Goal: Task Accomplishment & Management: Manage account settings

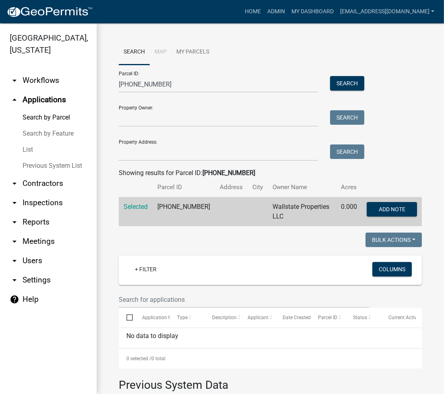
click at [31, 149] on link "List" at bounding box center [48, 150] width 97 height 16
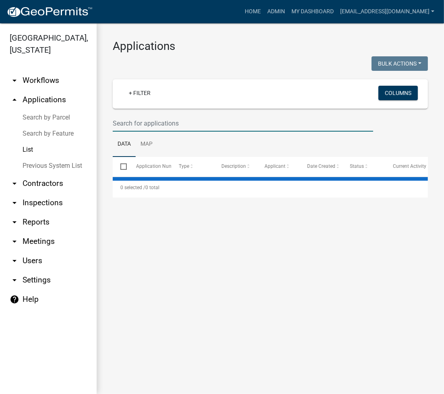
click at [163, 127] on input "text" at bounding box center [243, 123] width 261 height 17
select select "2: 50"
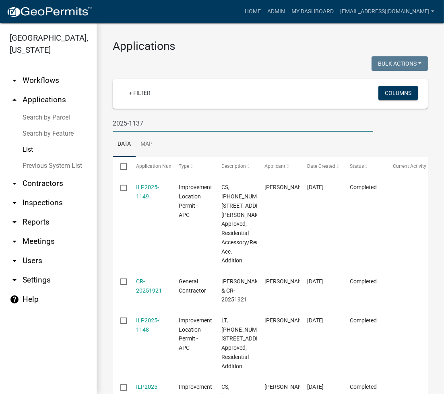
type input "2025-1137"
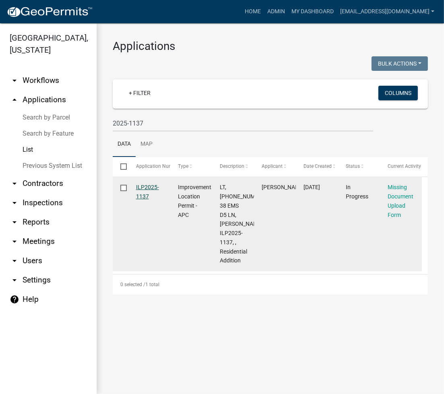
click at [148, 184] on link "ILP2025-1137" at bounding box center [147, 192] width 23 height 16
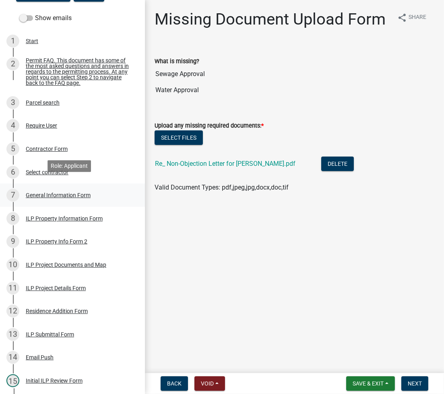
scroll to position [107, 0]
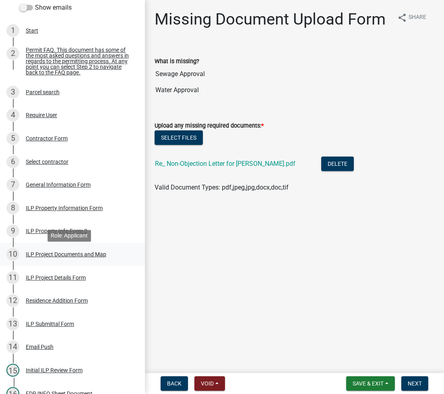
click at [58, 257] on div "ILP Project Documents and Map" at bounding box center [66, 255] width 81 height 6
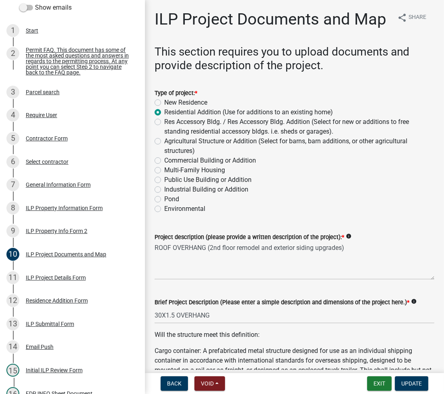
scroll to position [215, 0]
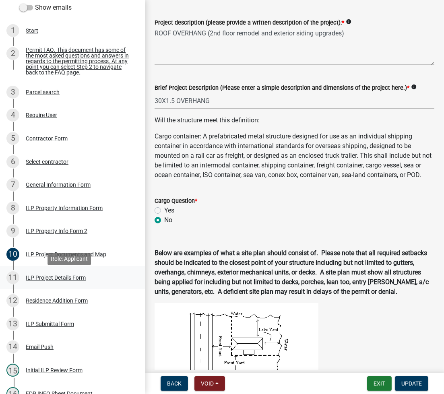
click at [40, 281] on div "ILP Project Details Form" at bounding box center [56, 278] width 60 height 6
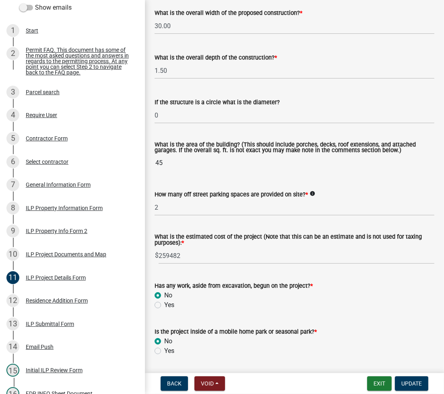
scroll to position [543, 0]
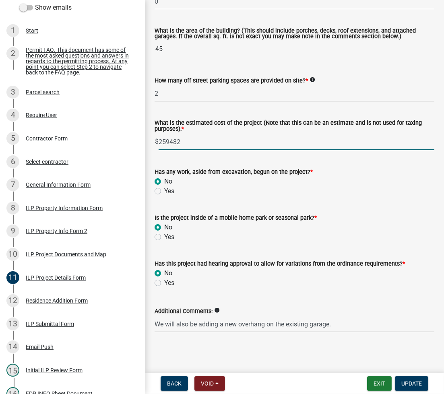
click at [164, 140] on input "259482" at bounding box center [297, 142] width 276 height 17
type input "249482"
click at [405, 384] on span "Update" at bounding box center [412, 384] width 21 height 6
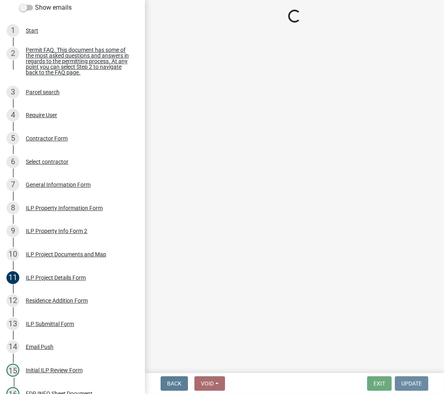
scroll to position [0, 0]
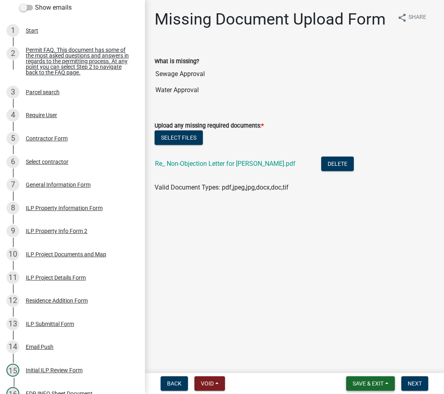
click at [356, 385] on span "Save & Exit" at bounding box center [368, 384] width 31 height 6
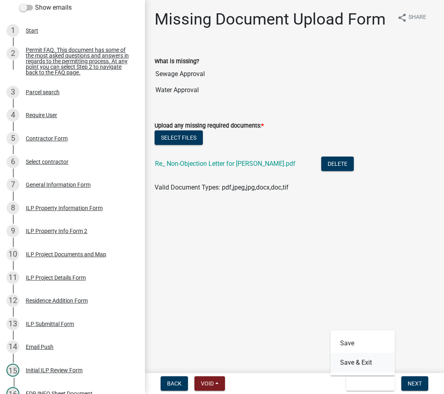
click at [356, 370] on button "Save & Exit" at bounding box center [363, 362] width 64 height 19
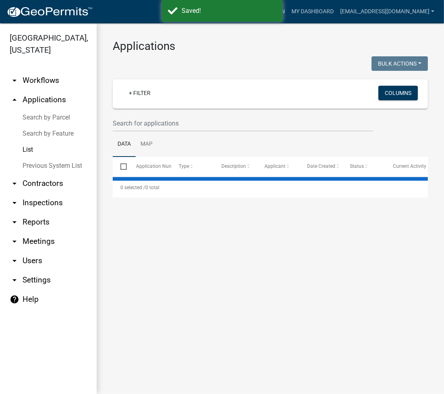
select select "2: 50"
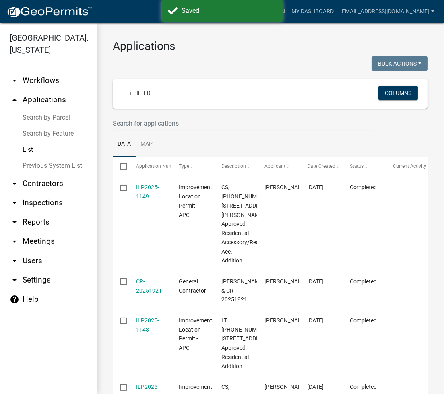
click at [58, 113] on link "Search by Parcel" at bounding box center [48, 118] width 97 height 16
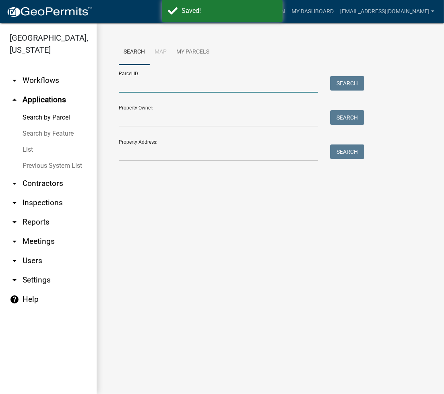
click at [157, 84] on input "Parcel ID:" at bounding box center [218, 84] width 199 height 17
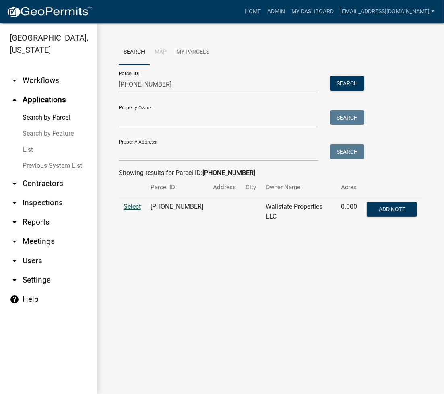
click at [136, 208] on span "Select" at bounding box center [132, 207] width 17 height 8
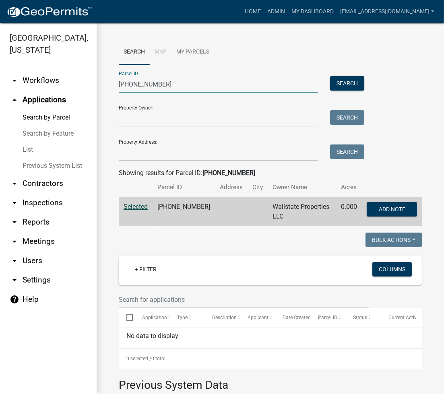
drag, startPoint x: 155, startPoint y: 85, endPoint x: 110, endPoint y: 89, distance: 45.7
click at [110, 89] on div "Search Map My Parcels Parcel ID: [PHONE_NUMBER] Search Property Owner: Search P…" at bounding box center [271, 388] width 348 height 730
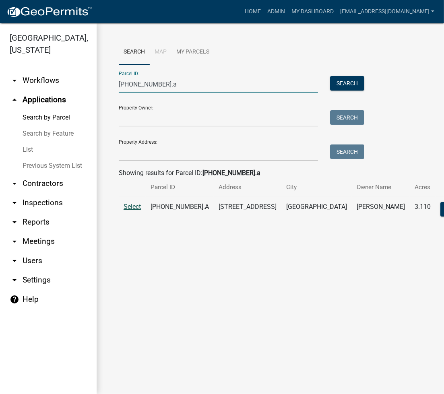
type input "[PHONE_NUMBER].a"
click at [129, 208] on span "Select" at bounding box center [132, 207] width 17 height 8
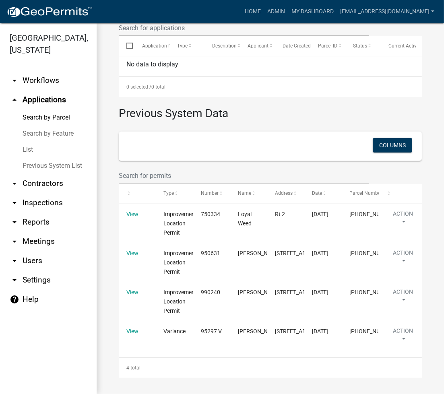
scroll to position [295, 0]
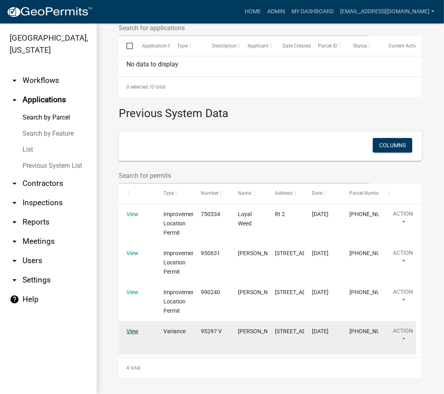
click at [130, 328] on link "View" at bounding box center [132, 331] width 12 height 6
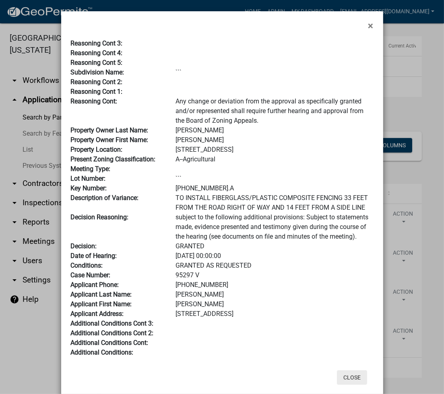
click at [348, 376] on button "Close" at bounding box center [352, 378] width 30 height 14
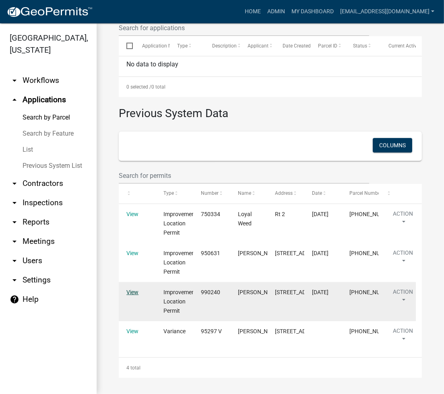
click at [126, 289] on link "View" at bounding box center [132, 292] width 12 height 6
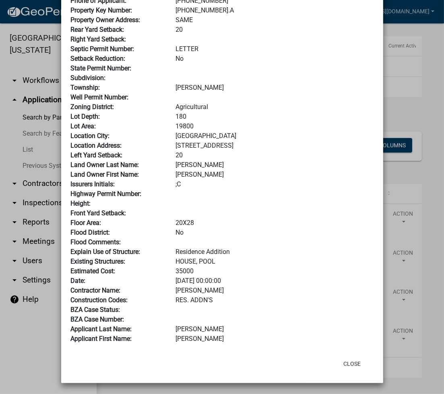
scroll to position [0, 0]
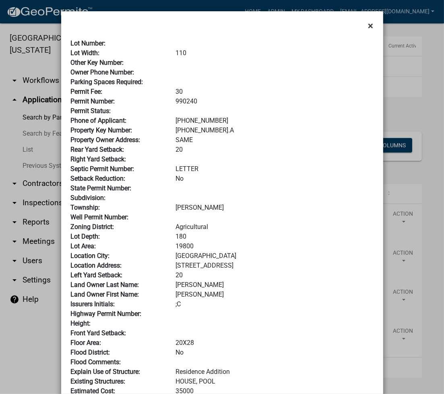
click at [362, 20] on button "×" at bounding box center [371, 25] width 18 height 23
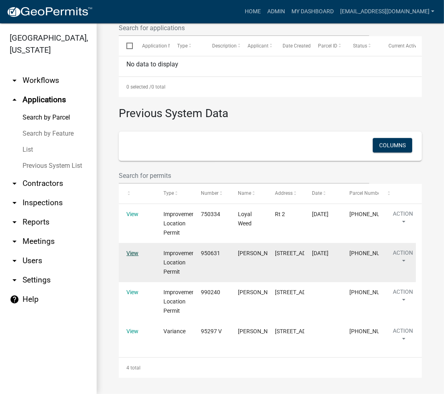
click at [128, 250] on link "View" at bounding box center [132, 253] width 12 height 6
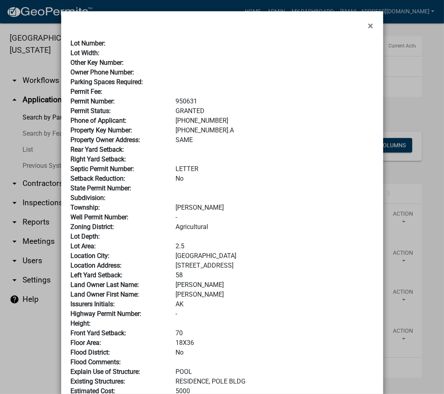
scroll to position [120, 0]
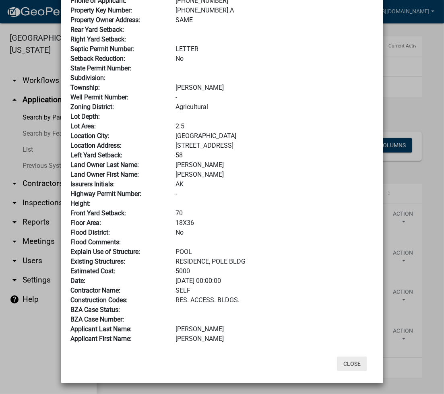
click at [347, 368] on button "Close" at bounding box center [352, 364] width 30 height 14
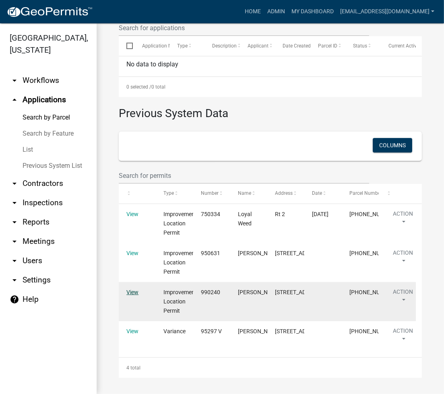
click at [132, 289] on link "View" at bounding box center [132, 292] width 12 height 6
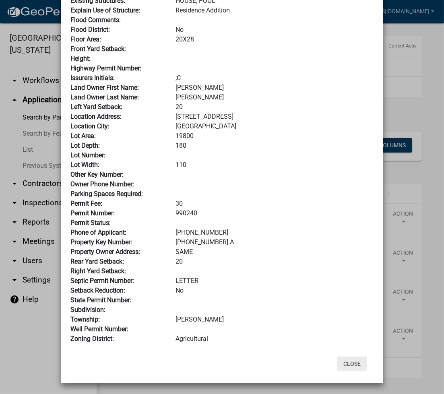
click at [352, 367] on button "Close" at bounding box center [352, 364] width 30 height 14
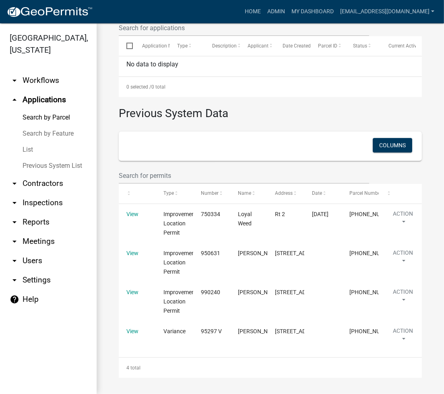
scroll to position [295, 0]
click at [54, 170] on link "Previous System List" at bounding box center [48, 166] width 97 height 16
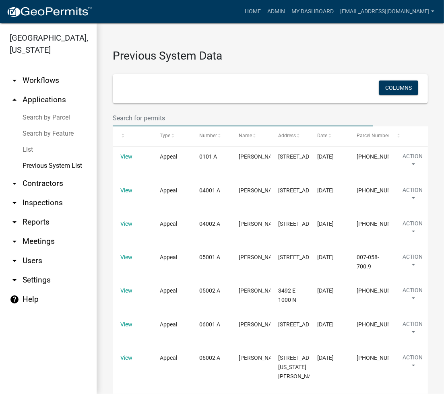
click at [159, 122] on input "text" at bounding box center [243, 118] width 261 height 17
type input "[PHONE_NUMBER]"
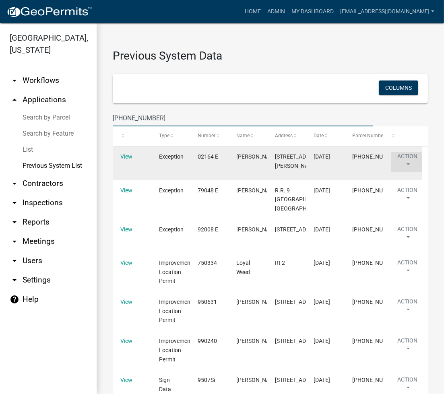
click at [403, 164] on button "Action" at bounding box center [407, 162] width 33 height 20
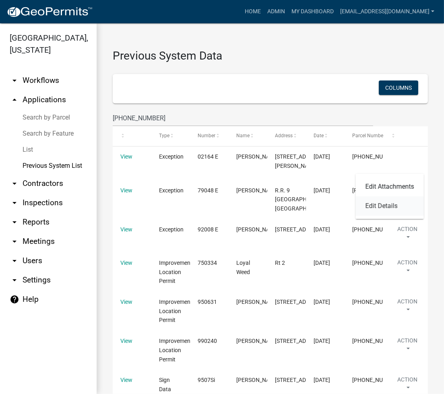
click at [385, 203] on link "Edit Details" at bounding box center [390, 206] width 68 height 19
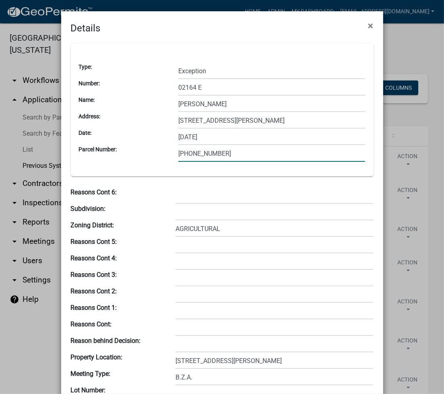
click at [225, 152] on input "[PHONE_NUMBER]" at bounding box center [271, 153] width 187 height 17
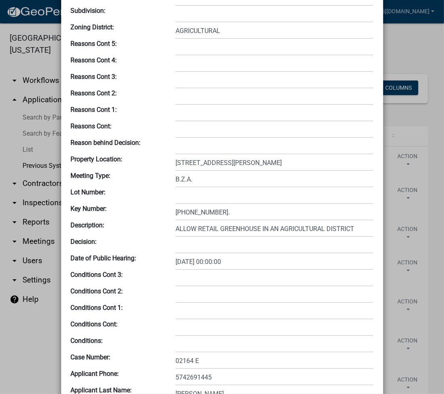
scroll to position [215, 0]
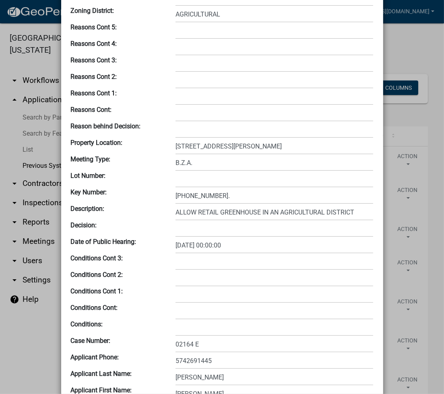
type input "[PHONE_NUMBER].A"
click at [223, 204] on input "ALLOW RETAIL GREENHOUSE IN AN AGRICULTURAL DISTRICT" at bounding box center [275, 212] width 198 height 17
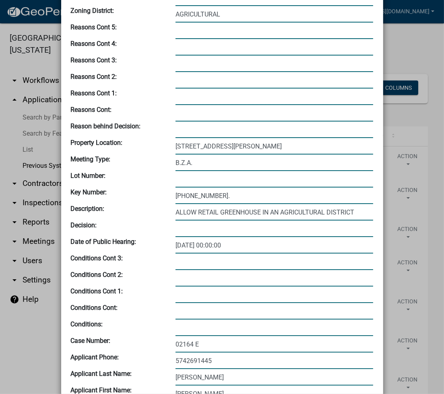
click at [224, 200] on input "[PHONE_NUMBER]." at bounding box center [275, 196] width 198 height 17
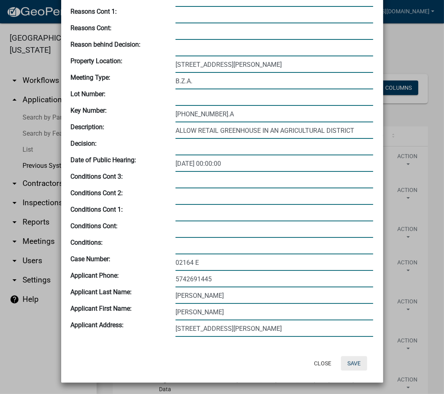
type input "[PHONE_NUMBER].A"
click at [353, 361] on button "Save" at bounding box center [354, 363] width 26 height 14
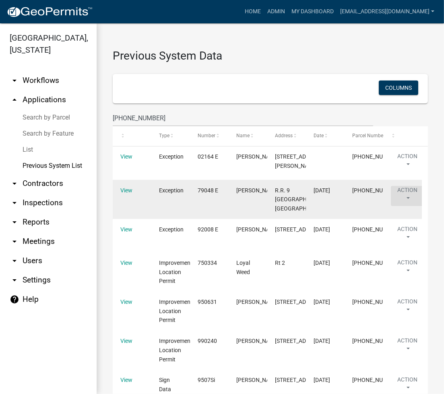
click at [412, 206] on button "Action" at bounding box center [407, 196] width 33 height 20
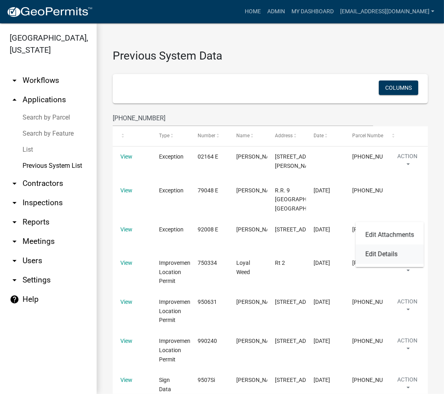
click at [391, 253] on link "Edit Details" at bounding box center [390, 254] width 68 height 19
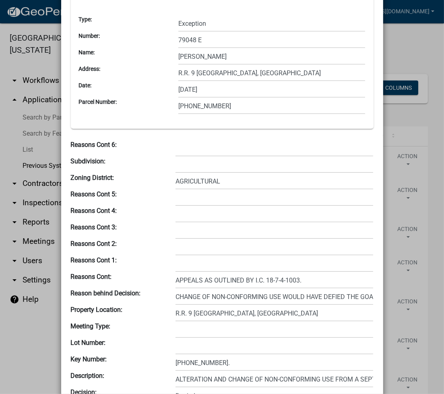
scroll to position [0, 0]
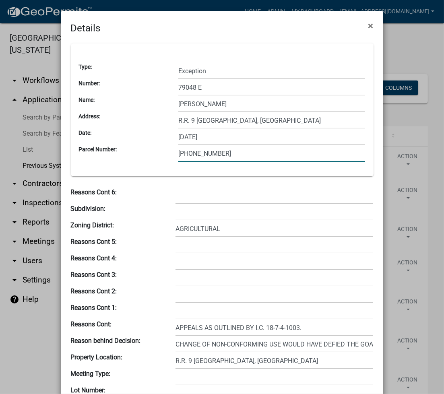
click at [234, 157] on input "[PHONE_NUMBER]" at bounding box center [271, 153] width 187 height 17
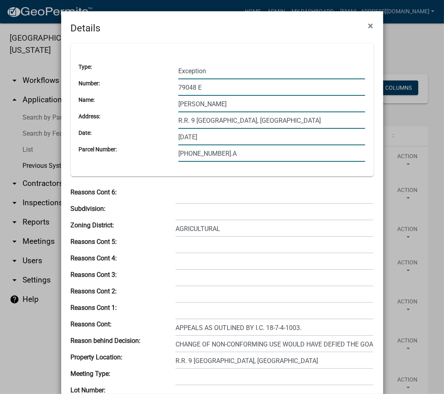
scroll to position [107, 0]
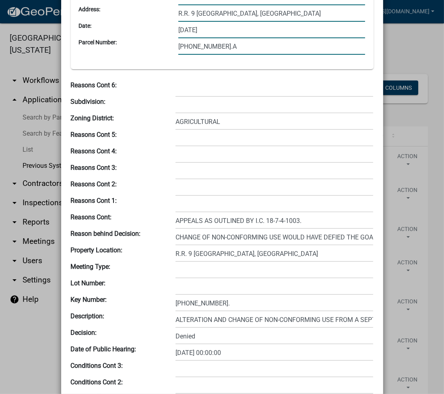
type input "[PHONE_NUMBER].A"
click at [240, 304] on input "[PHONE_NUMBER]." at bounding box center [275, 303] width 198 height 17
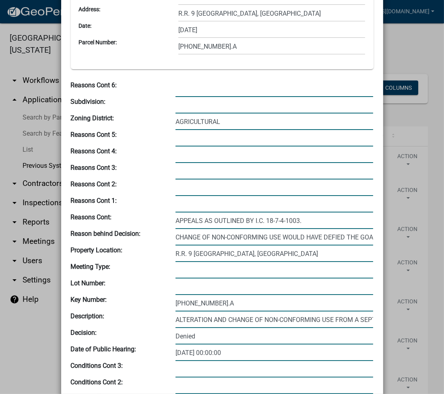
scroll to position [296, 0]
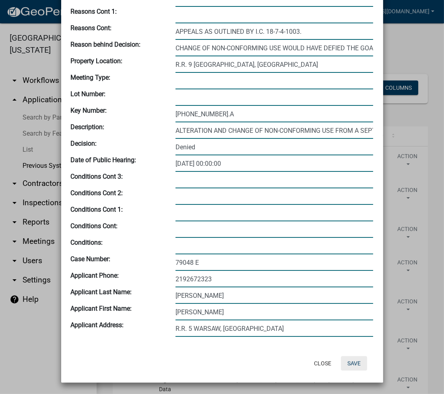
type input "[PHONE_NUMBER].A"
click at [348, 361] on button "Save" at bounding box center [354, 363] width 26 height 14
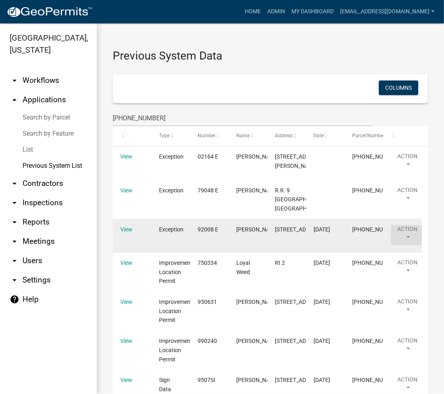
click at [403, 245] on button "Action" at bounding box center [407, 235] width 33 height 20
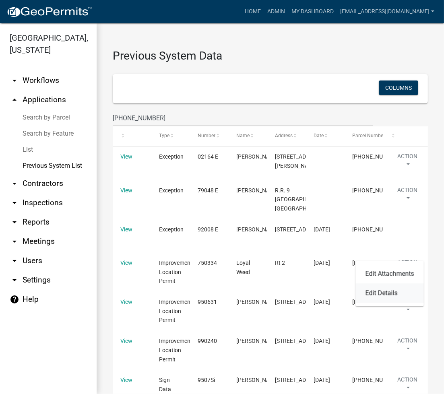
click at [393, 294] on link "Edit Details" at bounding box center [390, 293] width 68 height 19
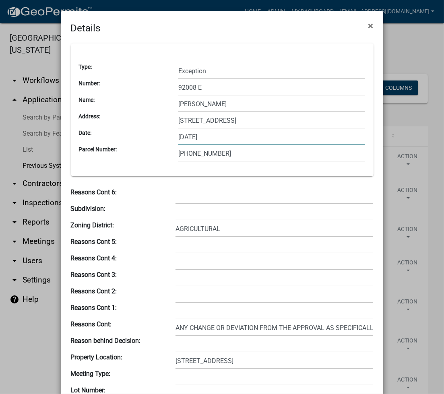
click at [230, 142] on input "[DATE]" at bounding box center [271, 137] width 187 height 17
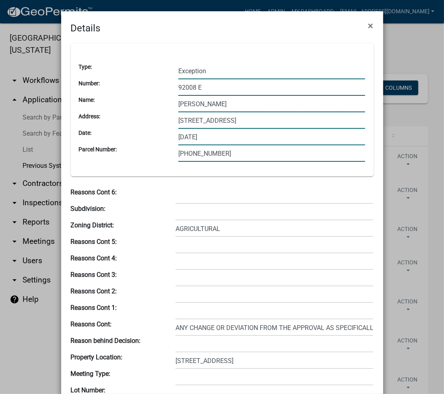
click at [226, 155] on input "[PHONE_NUMBER]" at bounding box center [271, 153] width 187 height 17
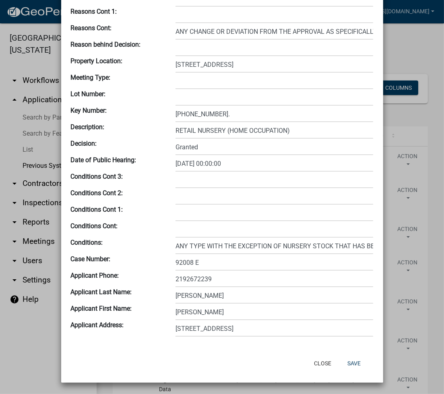
type input "[PHONE_NUMBER].A"
click at [225, 112] on input "[PHONE_NUMBER]." at bounding box center [275, 114] width 198 height 17
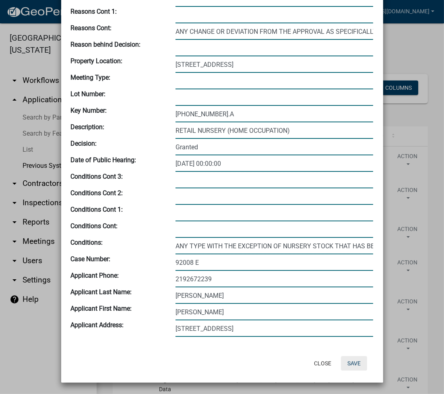
type input "[PHONE_NUMBER].A"
click at [356, 361] on button "Save" at bounding box center [354, 363] width 26 height 14
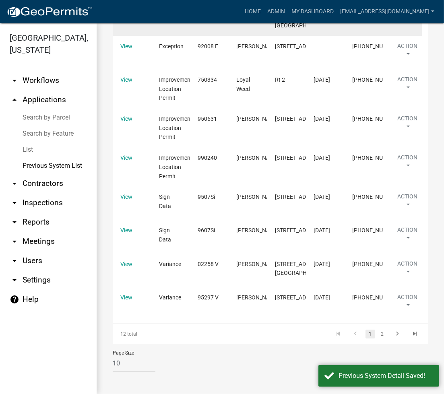
scroll to position [215, 0]
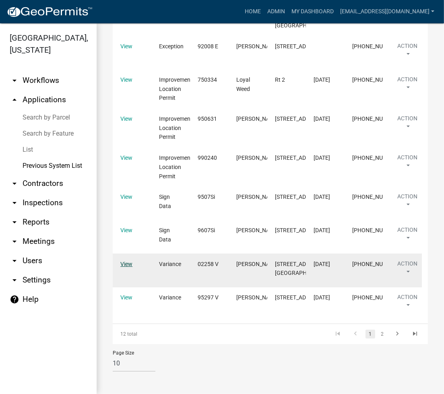
click at [124, 267] on link "View" at bounding box center [126, 264] width 12 height 6
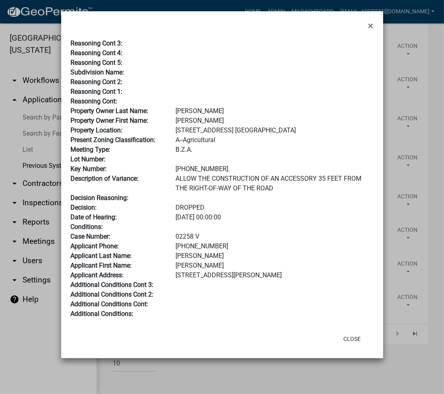
click at [318, 316] on div at bounding box center [275, 314] width 210 height 10
click at [355, 340] on button "Close" at bounding box center [352, 339] width 30 height 14
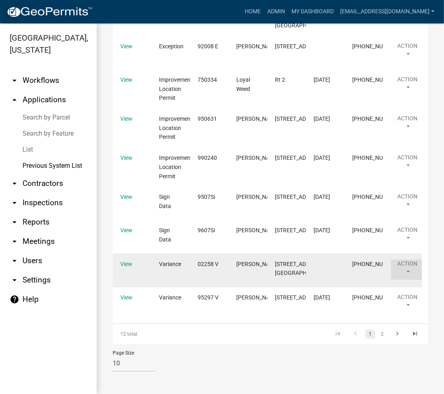
click at [406, 280] on button "Action" at bounding box center [407, 270] width 33 height 20
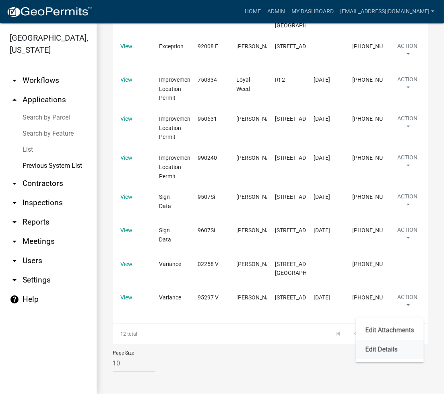
click at [395, 351] on link "Edit Details" at bounding box center [390, 349] width 68 height 19
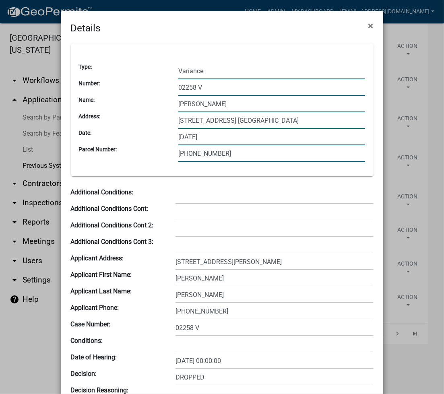
click at [222, 160] on input "[PHONE_NUMBER]" at bounding box center [271, 153] width 187 height 17
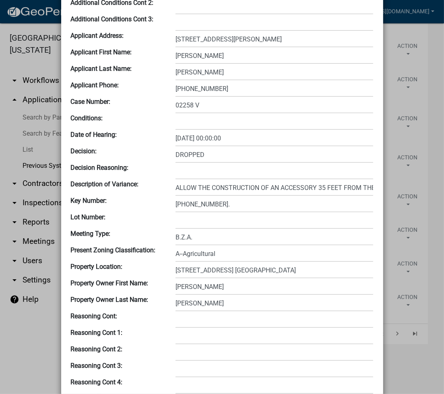
scroll to position [313, 0]
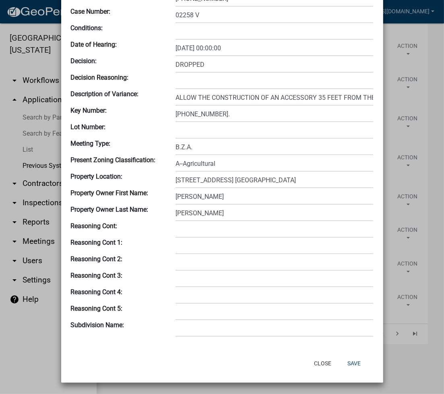
type input "[PHONE_NUMBER].A"
click at [234, 112] on input "[PHONE_NUMBER]." at bounding box center [275, 114] width 198 height 17
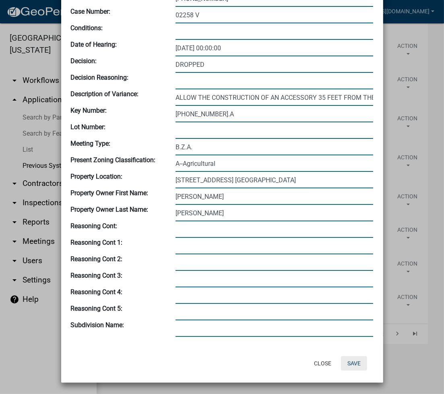
type input "[PHONE_NUMBER].A"
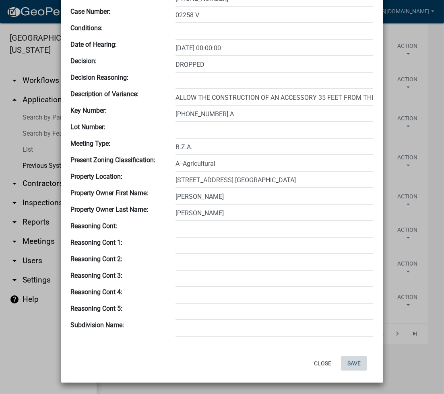
click at [350, 363] on button "Save" at bounding box center [354, 363] width 26 height 14
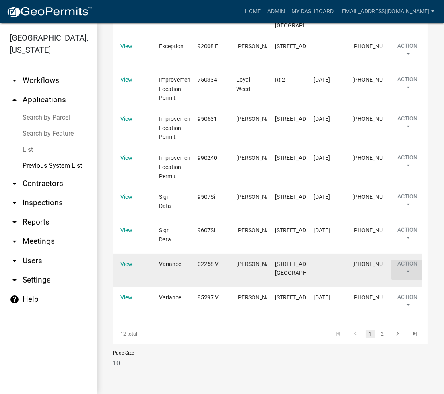
click at [416, 280] on button "Action" at bounding box center [407, 270] width 33 height 20
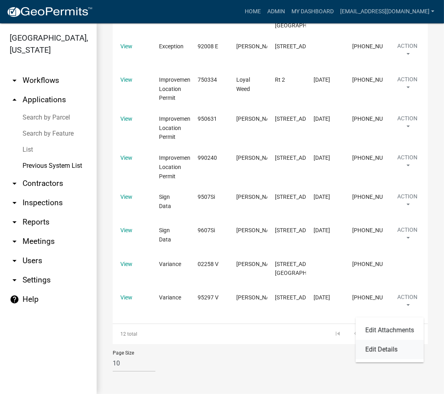
click at [389, 347] on link "Edit Details" at bounding box center [390, 349] width 68 height 19
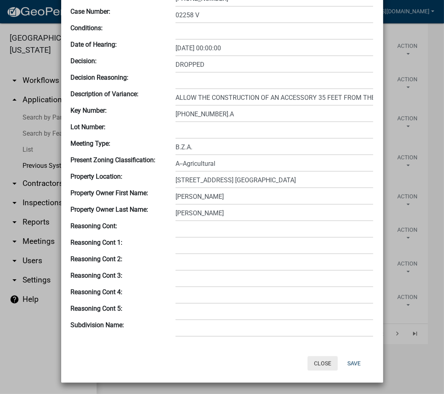
click at [312, 364] on button "Close" at bounding box center [323, 363] width 30 height 14
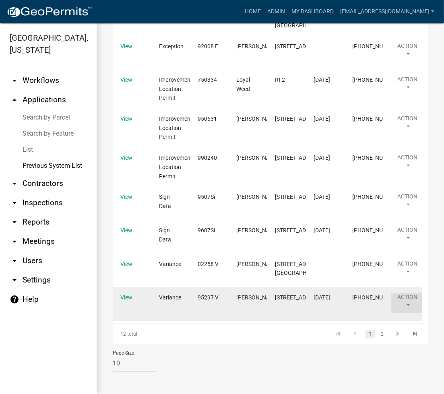
click at [408, 313] on button "Action" at bounding box center [407, 303] width 33 height 20
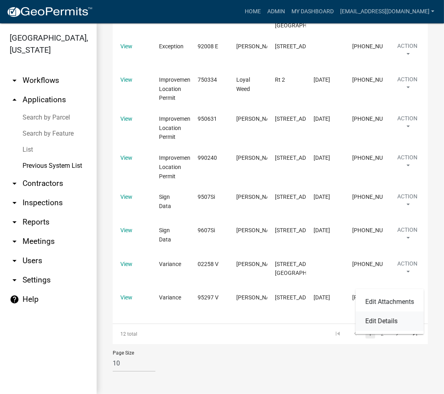
click at [391, 324] on link "Edit Details" at bounding box center [390, 321] width 68 height 19
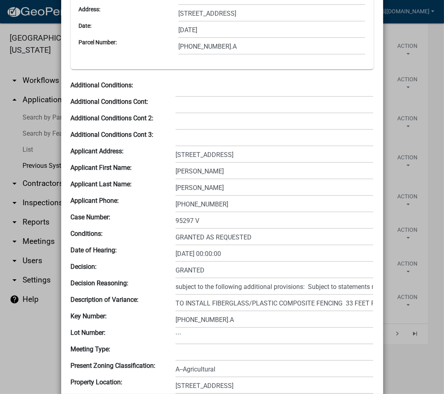
scroll to position [0, 0]
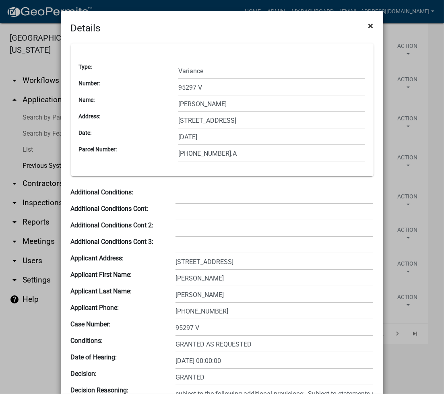
click at [368, 25] on span "×" at bounding box center [370, 25] width 5 height 11
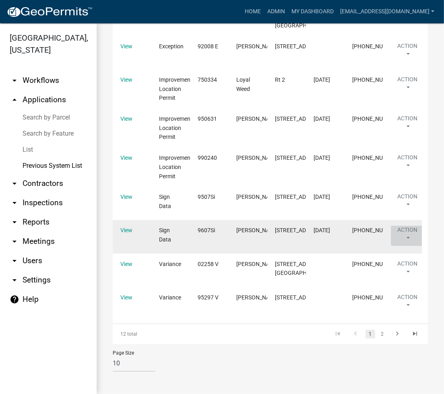
click at [404, 246] on button "Action" at bounding box center [407, 236] width 33 height 20
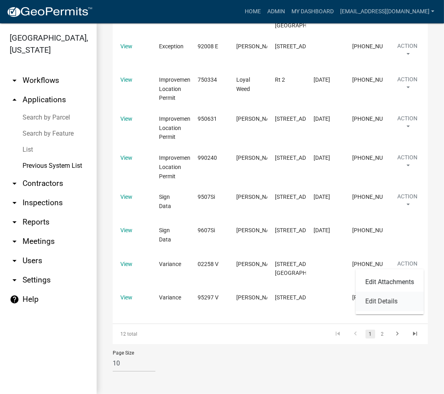
click at [385, 298] on link "Edit Details" at bounding box center [390, 301] width 68 height 19
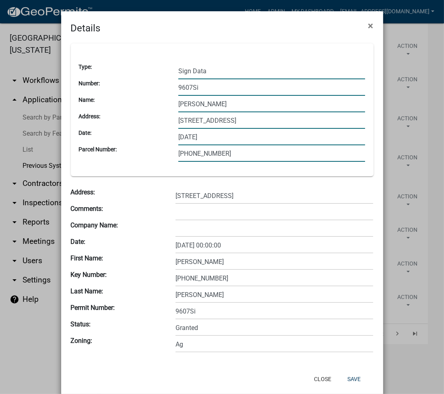
click at [265, 157] on input "[PHONE_NUMBER]" at bounding box center [271, 153] width 187 height 17
type input "[PHONE_NUMBER].A"
click at [210, 282] on input "[PHONE_NUMBER]" at bounding box center [275, 278] width 198 height 17
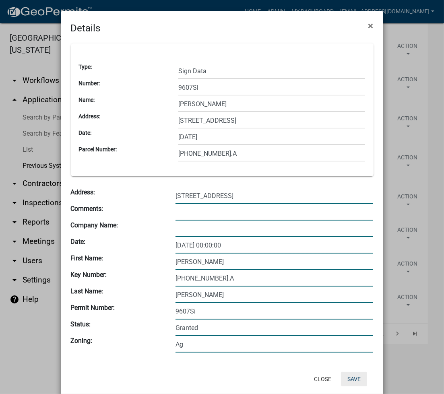
type input "[PHONE_NUMBER].A"
click at [347, 382] on button "Save" at bounding box center [354, 379] width 26 height 14
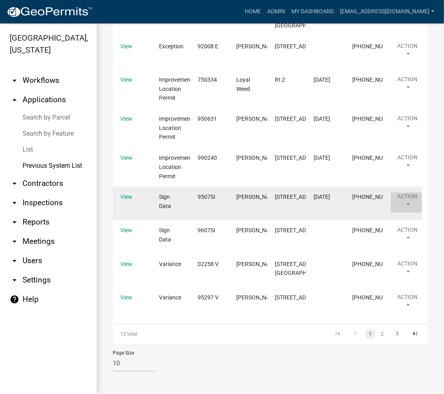
click at [399, 207] on button "Action" at bounding box center [407, 203] width 33 height 20
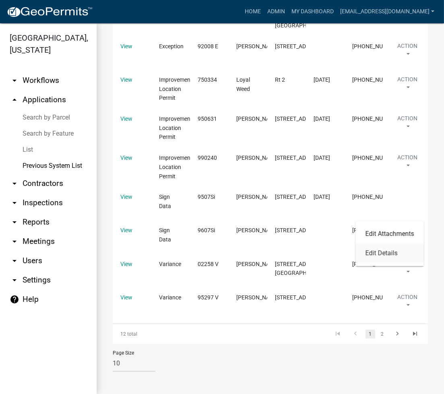
click at [383, 256] on link "Edit Details" at bounding box center [390, 253] width 68 height 19
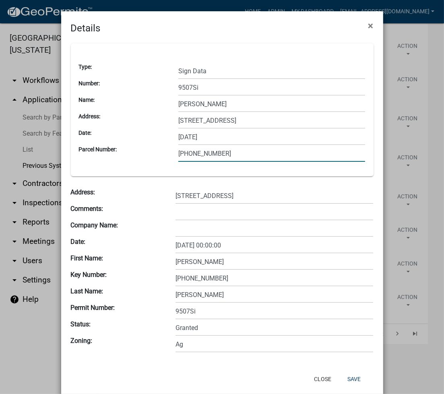
click at [242, 150] on input "[PHONE_NUMBER]" at bounding box center [271, 153] width 187 height 17
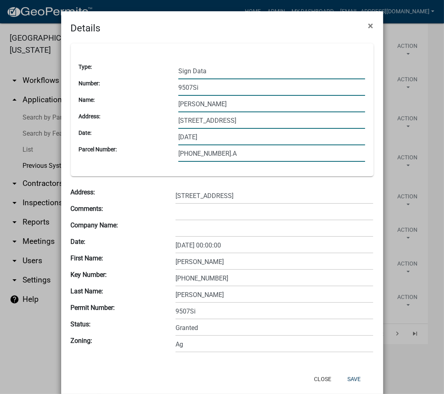
type input "[PHONE_NUMBER].A"
click at [246, 277] on input "[PHONE_NUMBER]" at bounding box center [275, 278] width 198 height 17
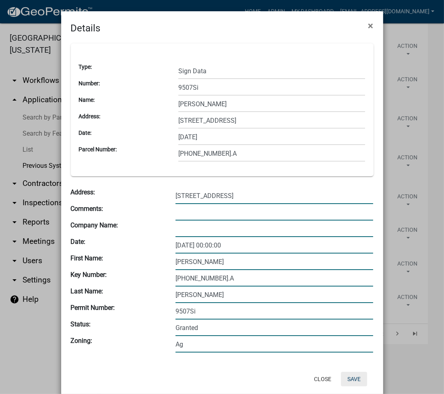
type input "[PHONE_NUMBER].A"
click at [355, 377] on button "Save" at bounding box center [354, 379] width 26 height 14
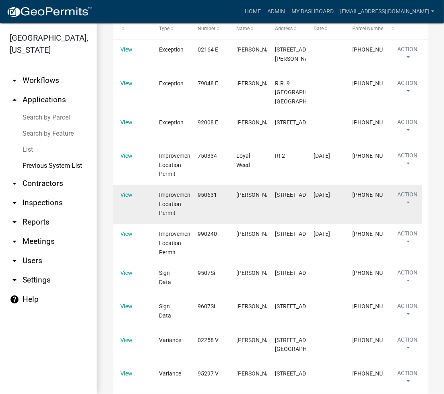
scroll to position [280, 0]
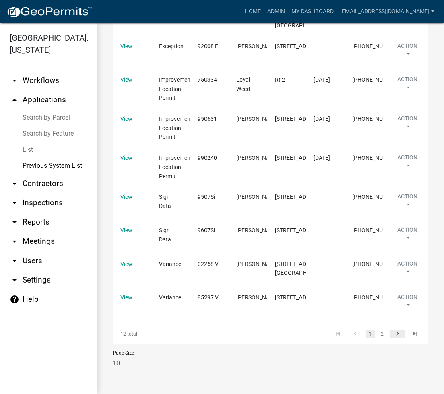
click at [392, 333] on icon "go to next page" at bounding box center [397, 335] width 10 height 10
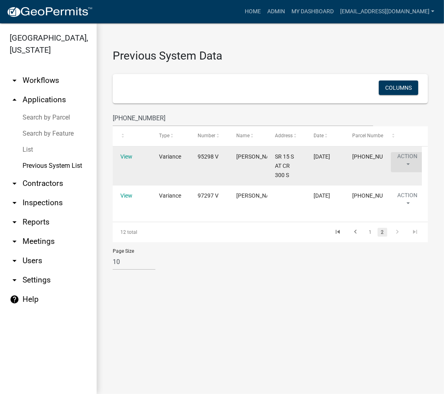
click at [410, 163] on button "Action" at bounding box center [407, 162] width 33 height 20
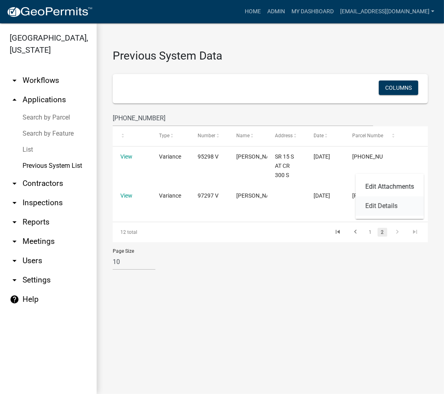
click at [396, 207] on link "Edit Details" at bounding box center [390, 206] width 68 height 19
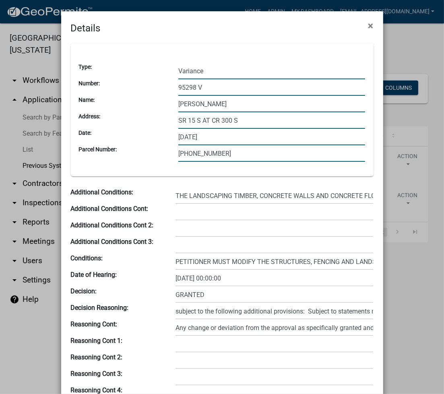
click at [234, 159] on input "[PHONE_NUMBER]" at bounding box center [271, 153] width 187 height 17
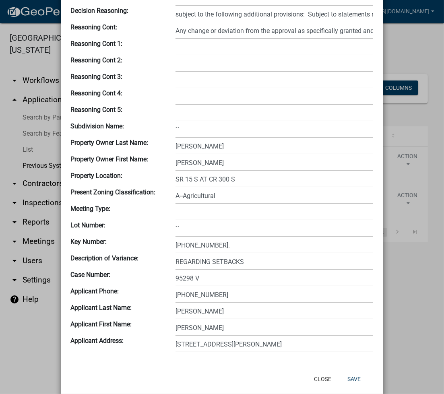
scroll to position [313, 0]
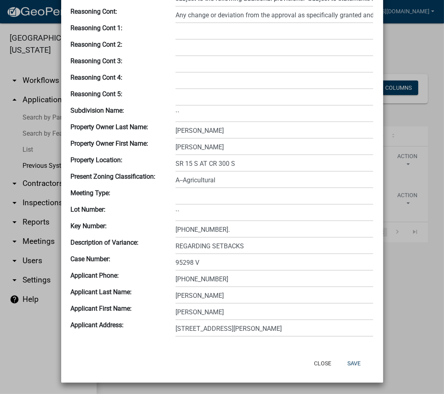
type input "[PHONE_NUMBER].A"
click at [230, 230] on input "[PHONE_NUMBER]." at bounding box center [275, 230] width 198 height 17
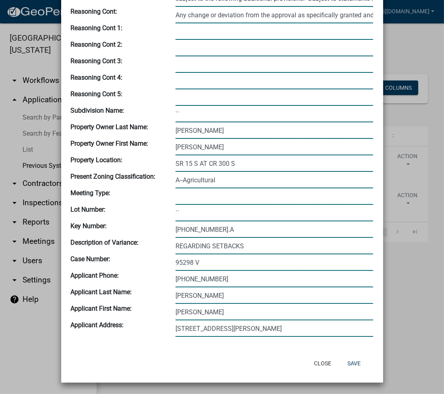
type input "[PHONE_NUMBER].A"
click at [257, 264] on input "95298 V" at bounding box center [275, 263] width 198 height 17
click at [360, 364] on button "Save" at bounding box center [354, 363] width 26 height 14
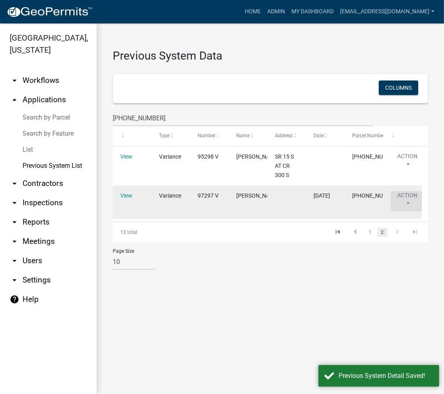
click at [420, 203] on button "Action" at bounding box center [407, 201] width 33 height 20
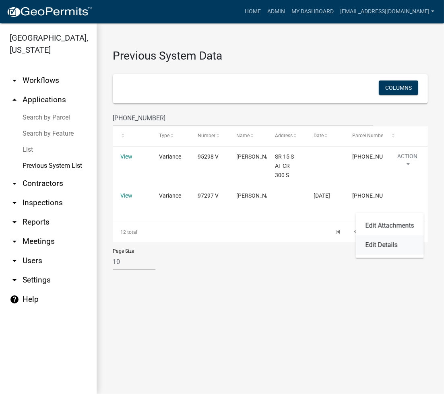
click at [395, 248] on link "Edit Details" at bounding box center [390, 245] width 68 height 19
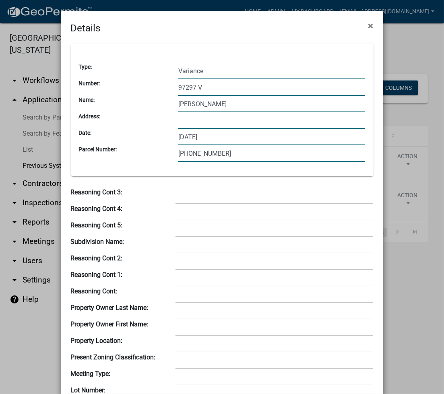
click at [236, 157] on input "[PHONE_NUMBER]" at bounding box center [271, 153] width 187 height 17
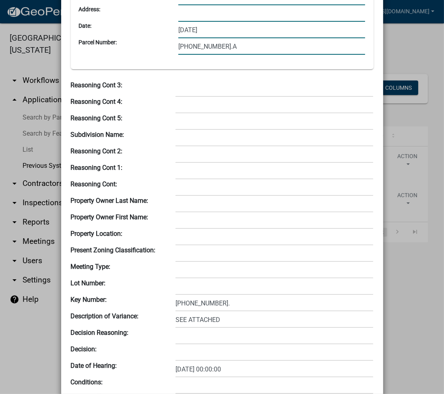
type input "[PHONE_NUMBER].A"
click at [236, 303] on input "[PHONE_NUMBER]." at bounding box center [275, 303] width 198 height 17
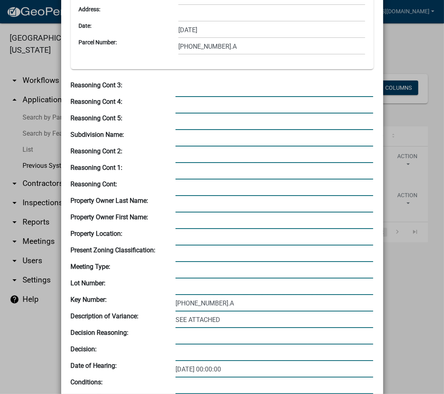
type input "[PHONE_NUMBER].A"
click at [250, 316] on input "SEE ATTACHED" at bounding box center [275, 320] width 198 height 17
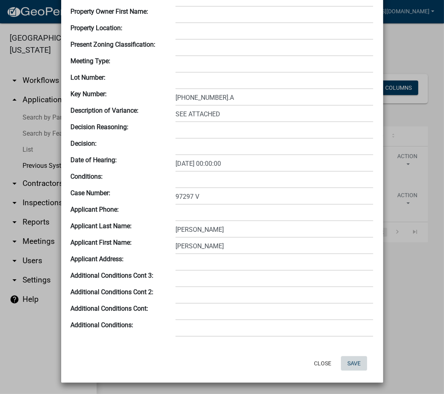
click at [354, 360] on button "Save" at bounding box center [354, 363] width 26 height 14
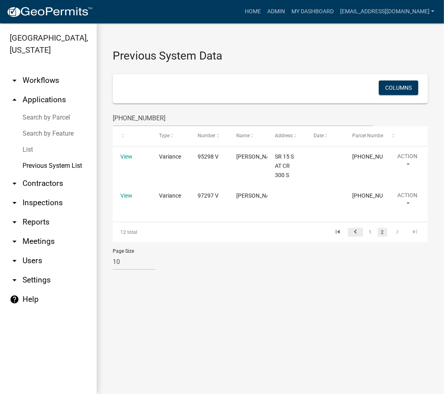
click at [354, 230] on icon "go to previous page" at bounding box center [355, 233] width 10 height 10
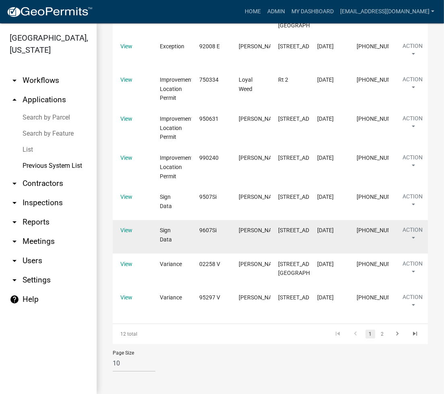
scroll to position [280, 0]
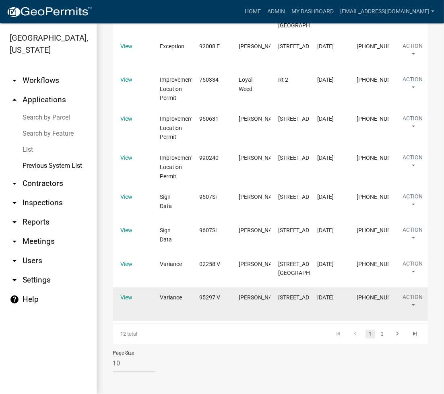
click at [221, 288] on datatable-body-cell "95297 V" at bounding box center [211, 304] width 39 height 33
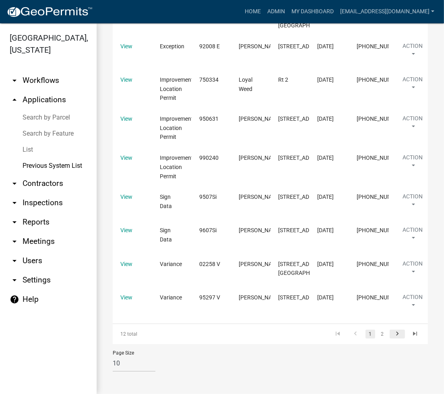
click at [398, 332] on link "go to next page" at bounding box center [397, 334] width 15 height 9
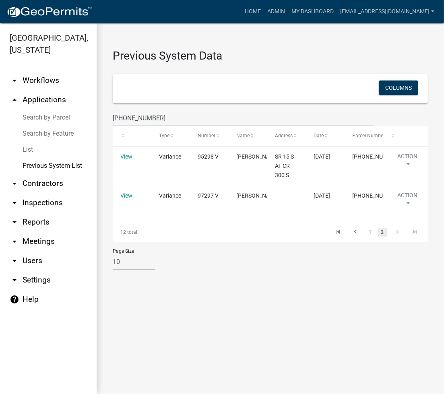
click at [204, 74] on div "Columns" at bounding box center [270, 88] width 308 height 29
click at [58, 118] on link "Search by Parcel" at bounding box center [48, 118] width 97 height 16
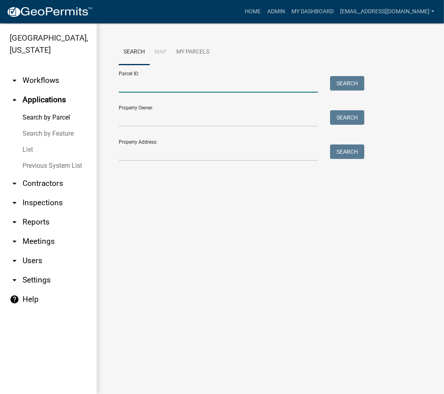
click at [178, 90] on input "Parcel ID:" at bounding box center [218, 84] width 199 height 17
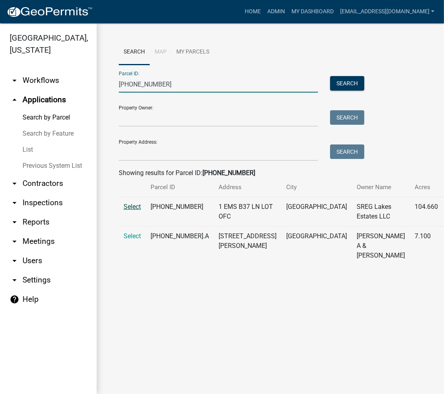
type input "[PHONE_NUMBER]"
click at [126, 203] on span "Select" at bounding box center [132, 207] width 17 height 8
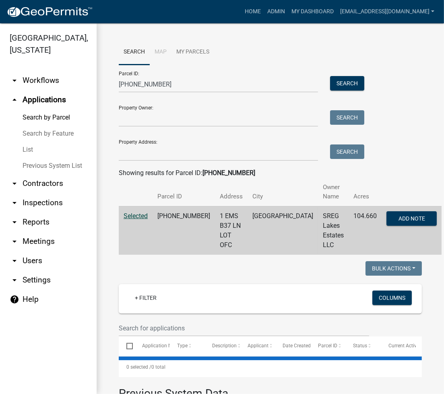
select select "3: 100"
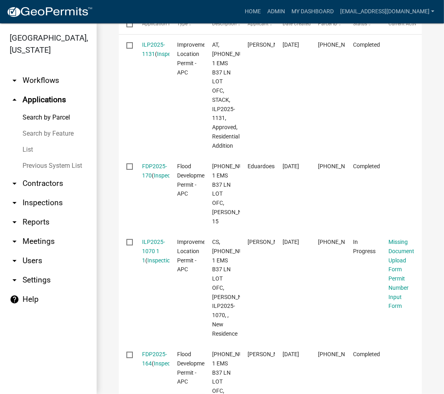
scroll to position [429, 0]
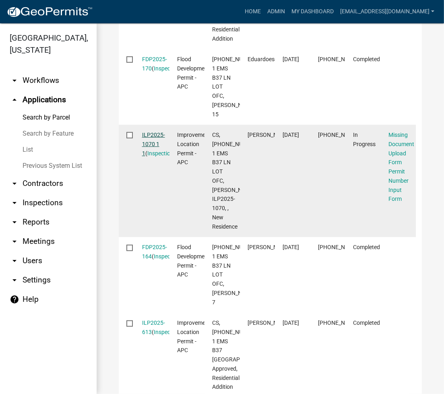
click at [155, 132] on link "ILP2025-1070 1 1" at bounding box center [153, 144] width 23 height 25
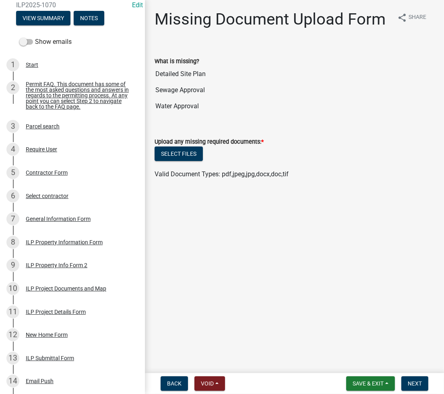
scroll to position [112, 0]
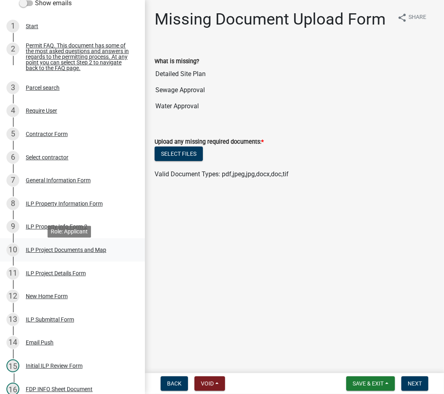
click at [58, 248] on div "10 ILP Project Documents and Map" at bounding box center [69, 250] width 126 height 13
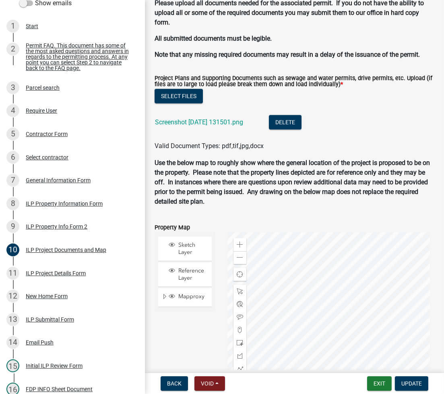
scroll to position [938, 0]
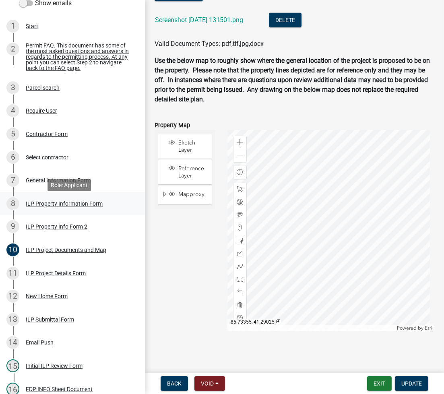
click at [65, 207] on div "ILP Property Information Form" at bounding box center [64, 204] width 77 height 6
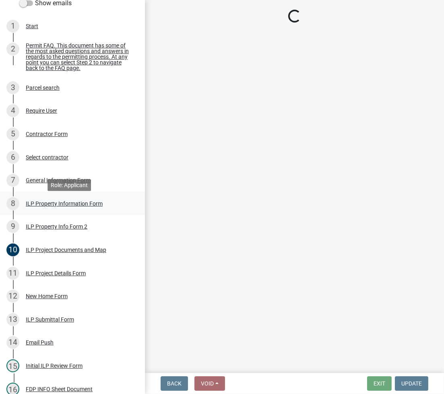
scroll to position [0, 0]
select select "8aeb2c27-db4f-4f65-83dd-c512a3678cb2"
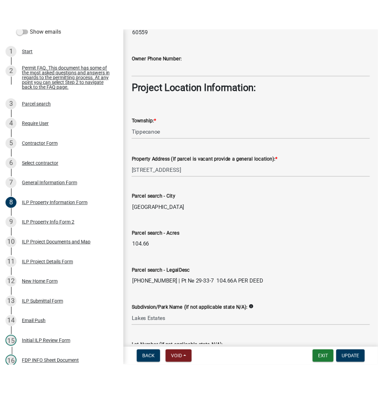
scroll to position [586, 0]
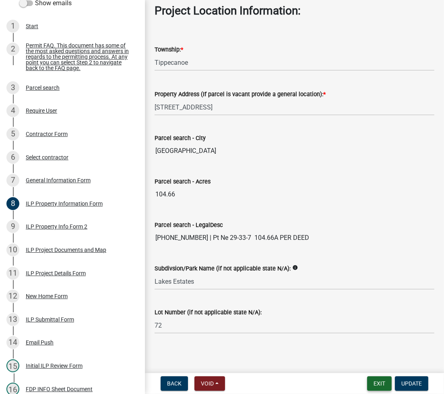
click at [373, 385] on button "Exit" at bounding box center [379, 384] width 25 height 14
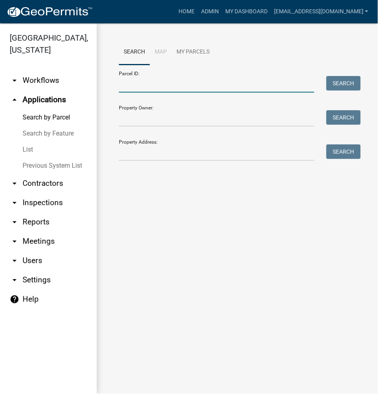
click at [142, 90] on input "Parcel ID:" at bounding box center [216, 84] width 195 height 17
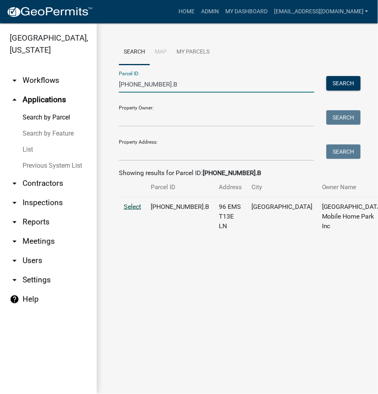
type input "[PHONE_NUMBER].B"
click at [134, 211] on span "Select" at bounding box center [132, 207] width 17 height 8
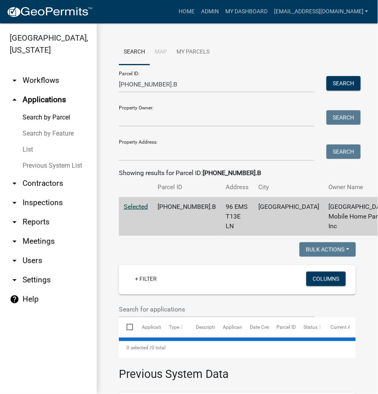
select select "3: 100"
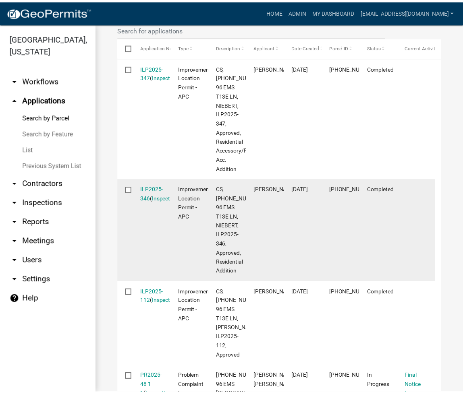
scroll to position [173, 0]
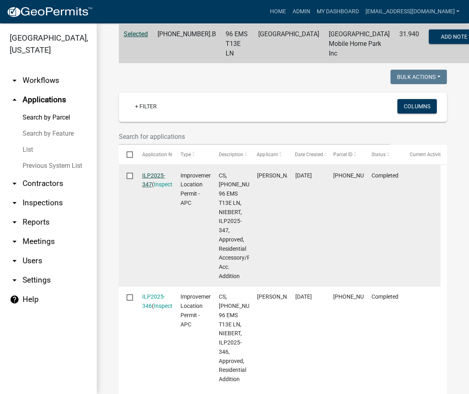
click at [154, 172] on link "ILP2025-347" at bounding box center [153, 180] width 23 height 16
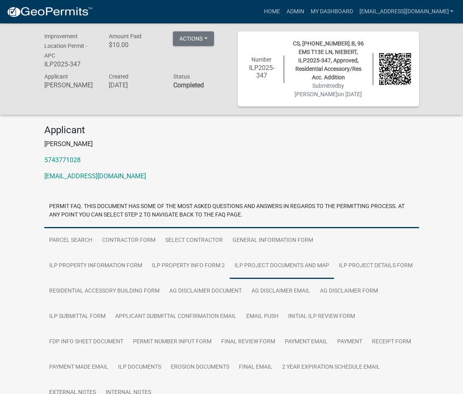
click at [230, 262] on link "ILP Project Documents and Map" at bounding box center [282, 266] width 104 height 26
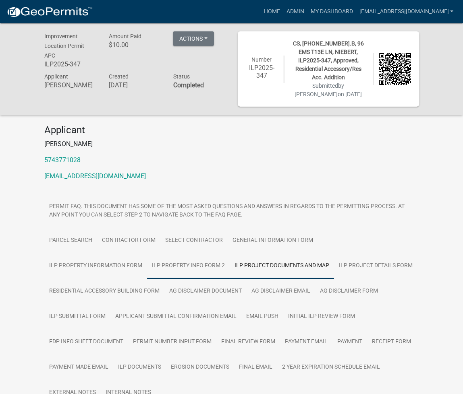
click at [147, 264] on link "ILP Property Info Form 2" at bounding box center [188, 266] width 83 height 26
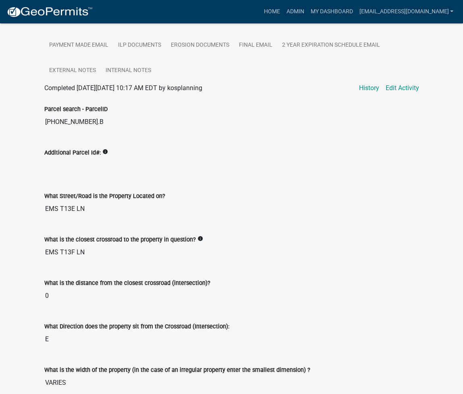
scroll to position [188, 0]
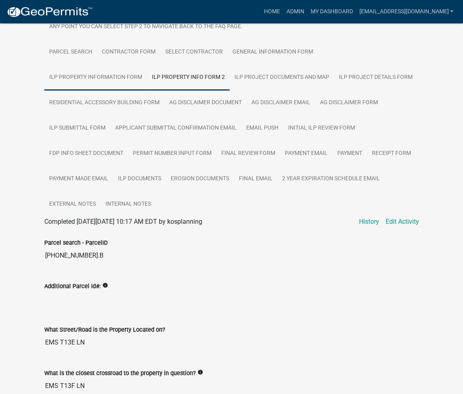
click at [147, 65] on link "ILP Property Information Form" at bounding box center [95, 78] width 103 height 26
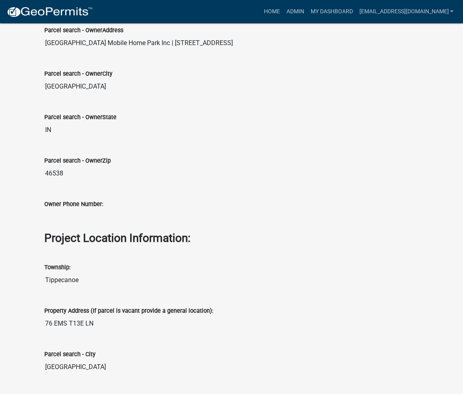
scroll to position [909, 0]
